Goal: Transaction & Acquisition: Purchase product/service

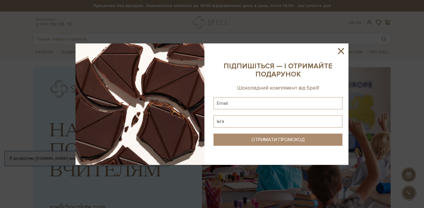
click at [340, 50] on icon at bounding box center [341, 51] width 6 height 6
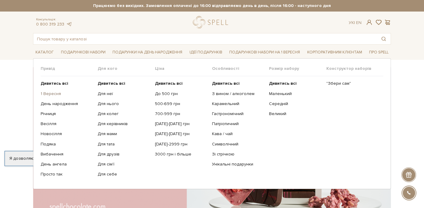
click at [46, 95] on link "1 Вересня" at bounding box center [67, 93] width 52 height 5
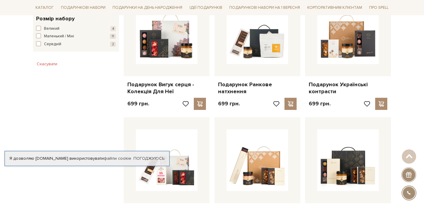
scroll to position [387, 0]
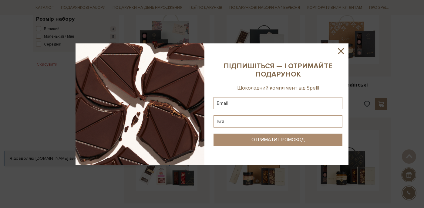
click at [340, 50] on icon at bounding box center [341, 51] width 6 height 6
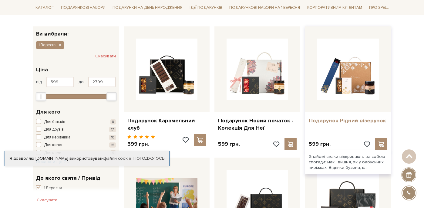
scroll to position [90, 0]
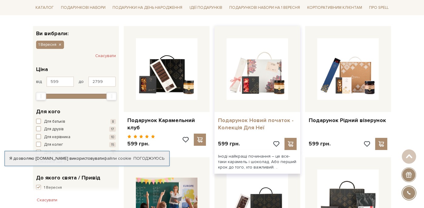
click at [246, 118] on link "Подарунок Новий початок - Колекція Для Неї" at bounding box center [257, 124] width 78 height 14
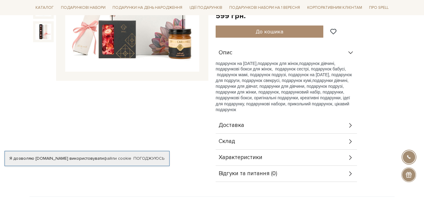
scroll to position [152, 0]
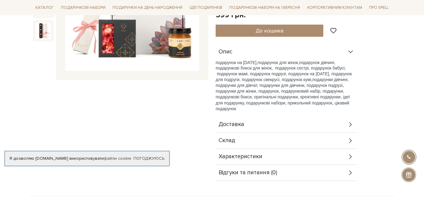
click at [347, 140] on icon at bounding box center [350, 140] width 7 height 7
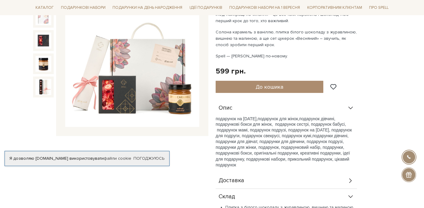
scroll to position [78, 0]
